Goal: Use online tool/utility

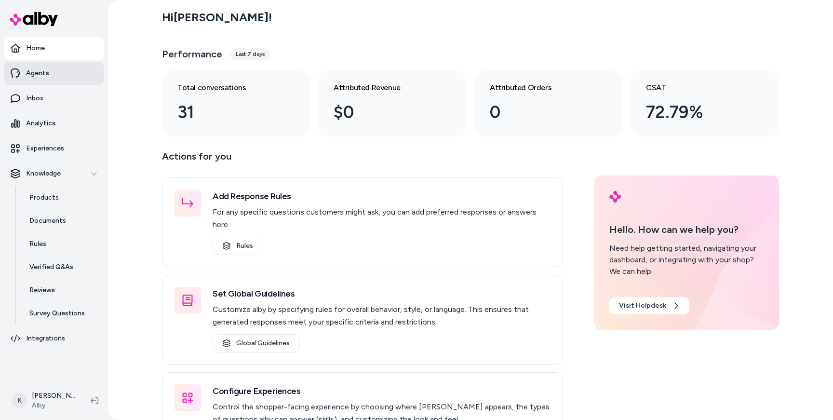
click at [38, 77] on p "Agents" at bounding box center [37, 73] width 23 height 10
click at [43, 151] on p "Experiences" at bounding box center [45, 149] width 38 height 10
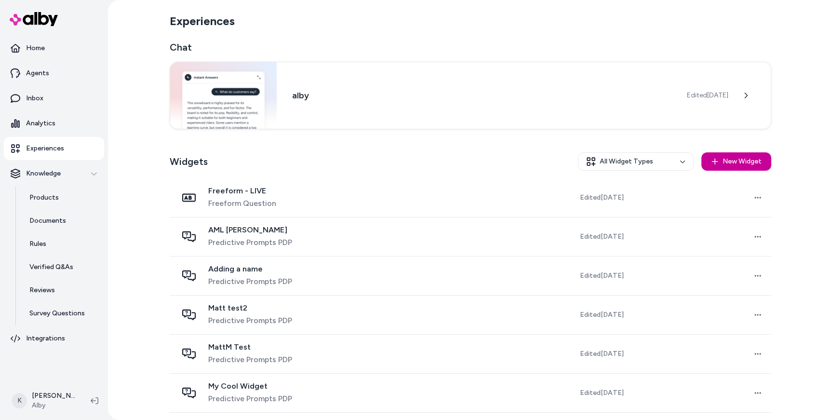
click at [719, 167] on button "New Widget" at bounding box center [736, 161] width 70 height 18
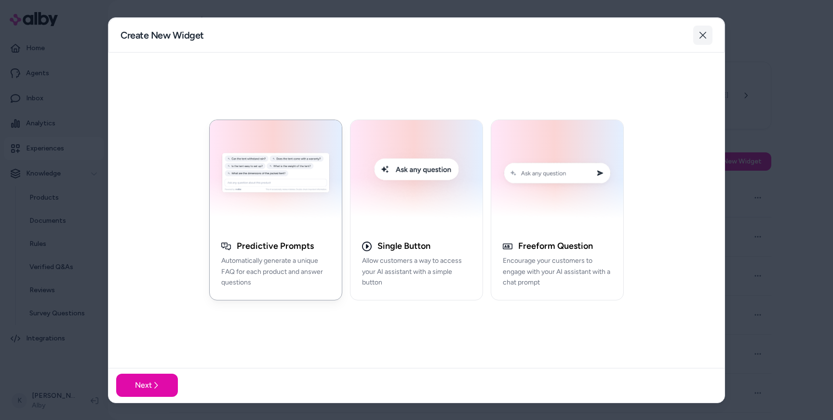
click at [703, 35] on icon "button" at bounding box center [702, 35] width 7 height 7
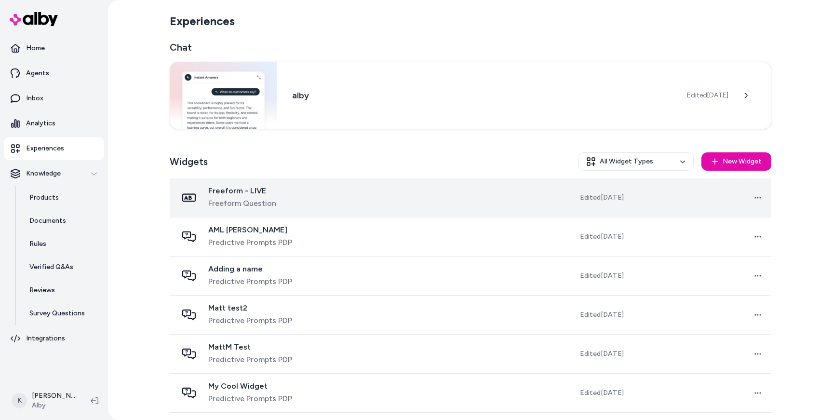
click at [309, 207] on div "Freeform - LIVE Freeform Question" at bounding box center [273, 197] width 192 height 23
click at [752, 195] on html "Home Agents Inbox Analytics Experiences Knowledge Products Documents Rules Veri…" at bounding box center [416, 210] width 833 height 420
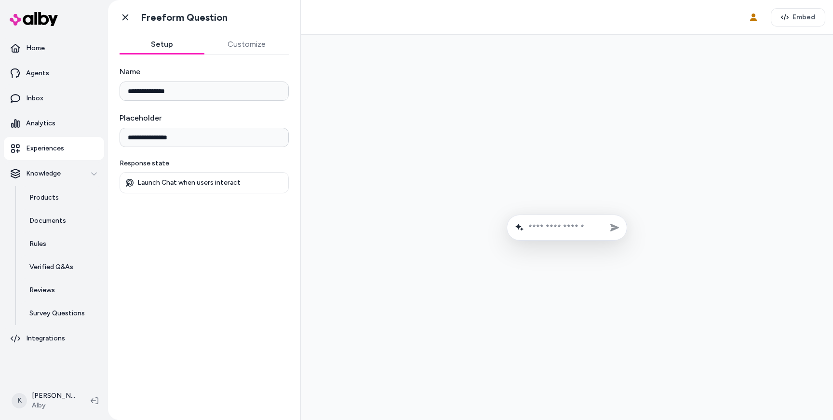
click at [241, 50] on button "Customize" at bounding box center [246, 44] width 85 height 19
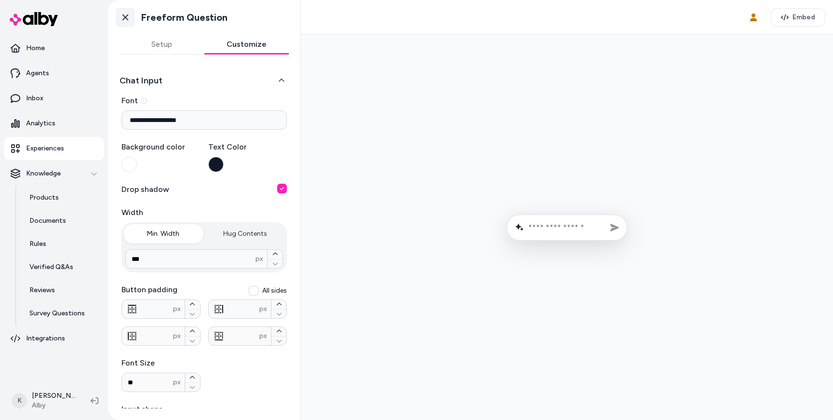
click at [123, 17] on icon at bounding box center [125, 18] width 10 height 10
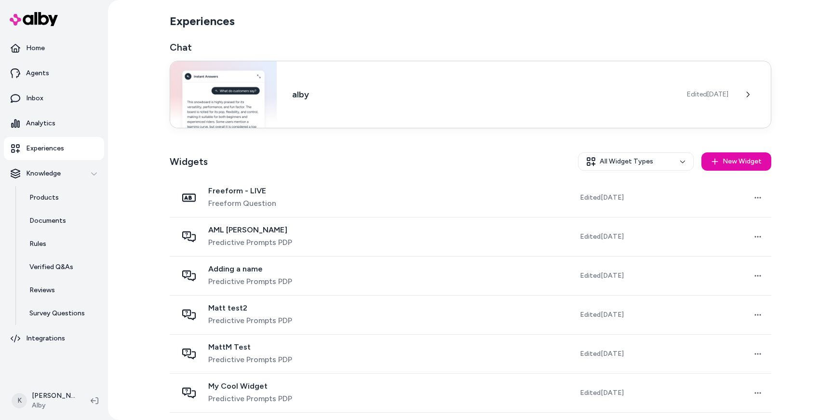
click at [651, 89] on h3 "alby" at bounding box center [481, 94] width 379 height 13
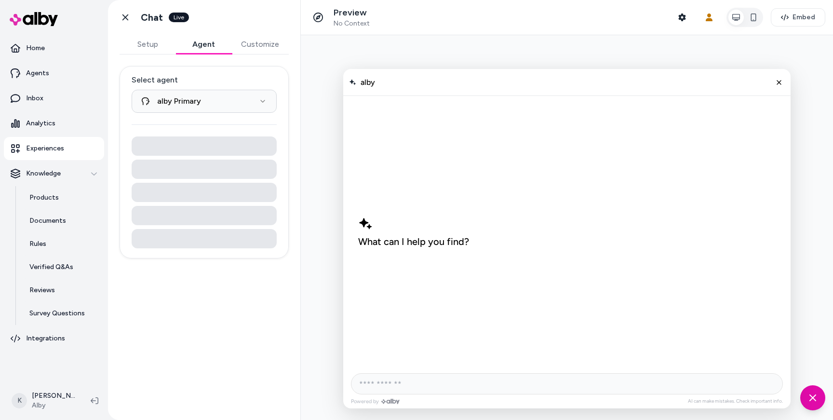
click at [201, 45] on button "Agent" at bounding box center [203, 44] width 56 height 19
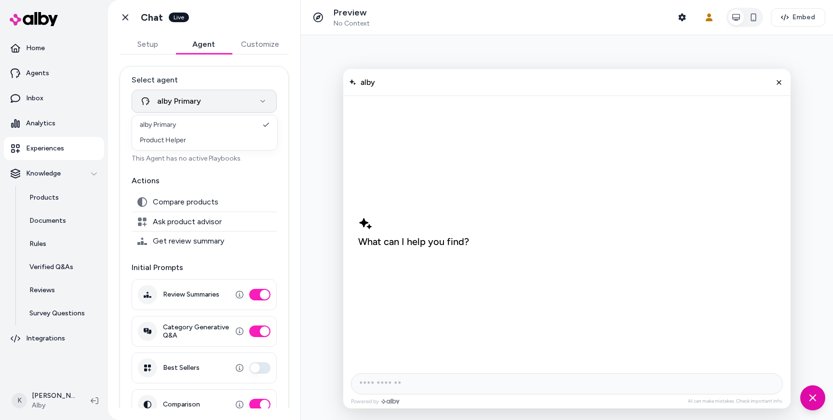
click at [198, 107] on html "**********" at bounding box center [416, 210] width 833 height 420
